Goal: Find specific page/section: Find specific page/section

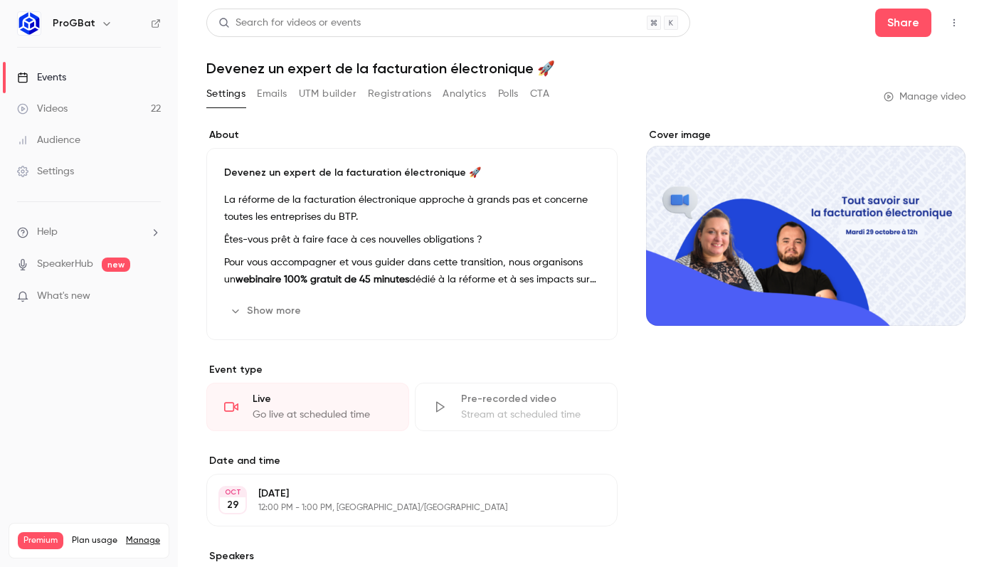
click at [106, 23] on icon "button" at bounding box center [106, 23] width 11 height 11
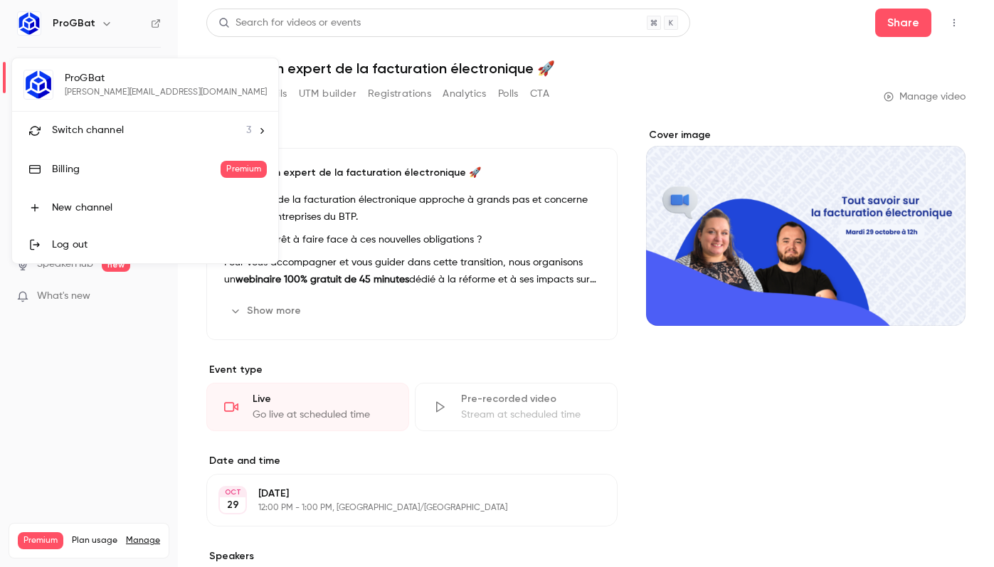
click at [99, 136] on span "Switch channel" at bounding box center [88, 130] width 72 height 15
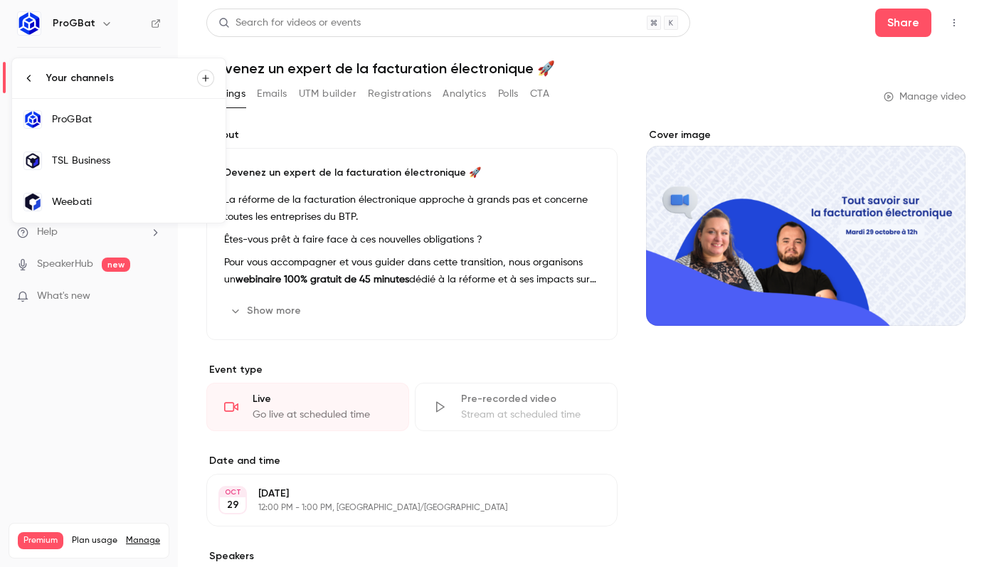
click at [101, 167] on div "TSL Business" at bounding box center [133, 161] width 162 height 14
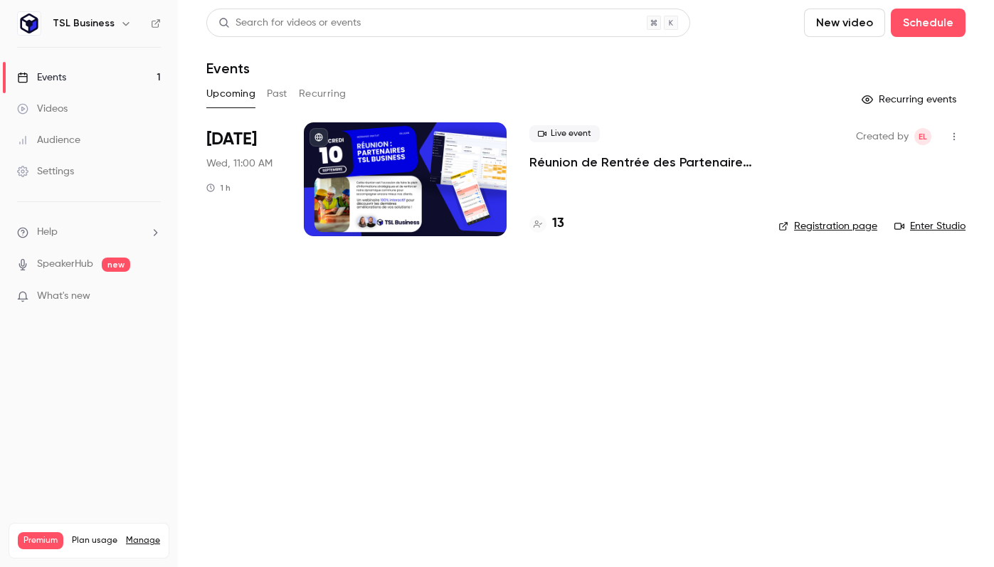
click at [559, 226] on h4 "13" at bounding box center [558, 223] width 12 height 19
